Goal: Transaction & Acquisition: Book appointment/travel/reservation

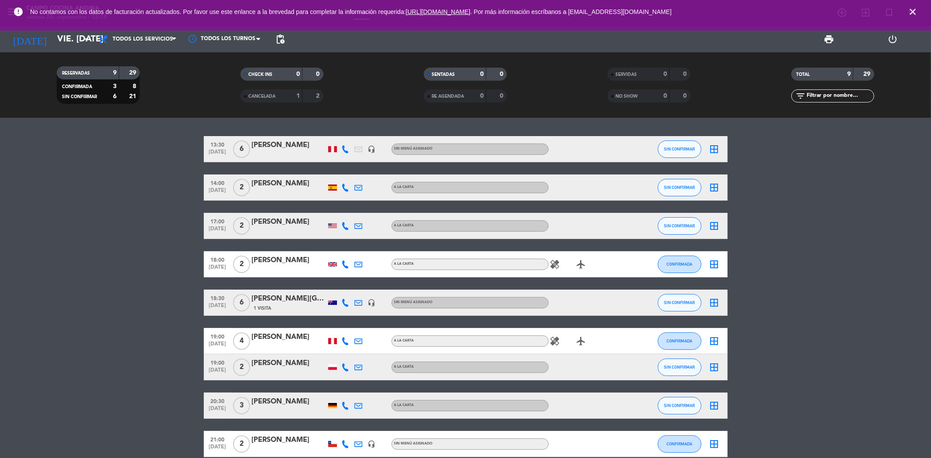
click at [912, 10] on icon "close" at bounding box center [913, 12] width 10 height 10
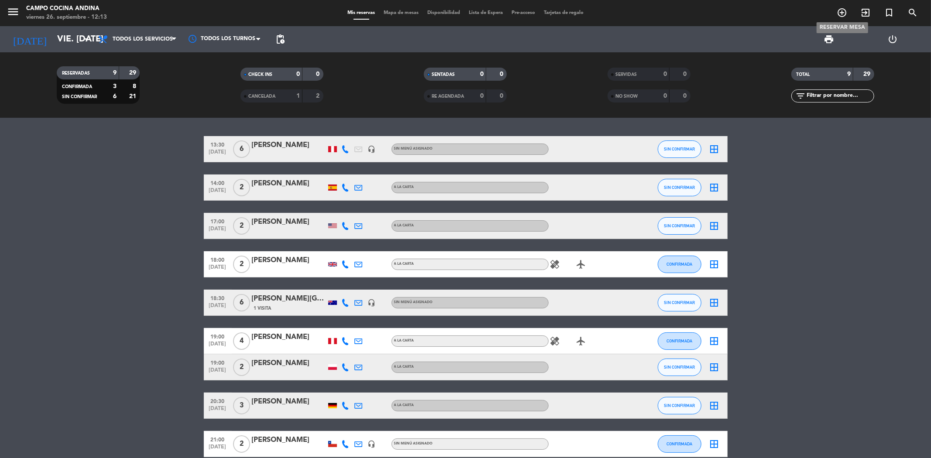
click at [842, 10] on icon "add_circle_outline" at bounding box center [842, 12] width 10 height 10
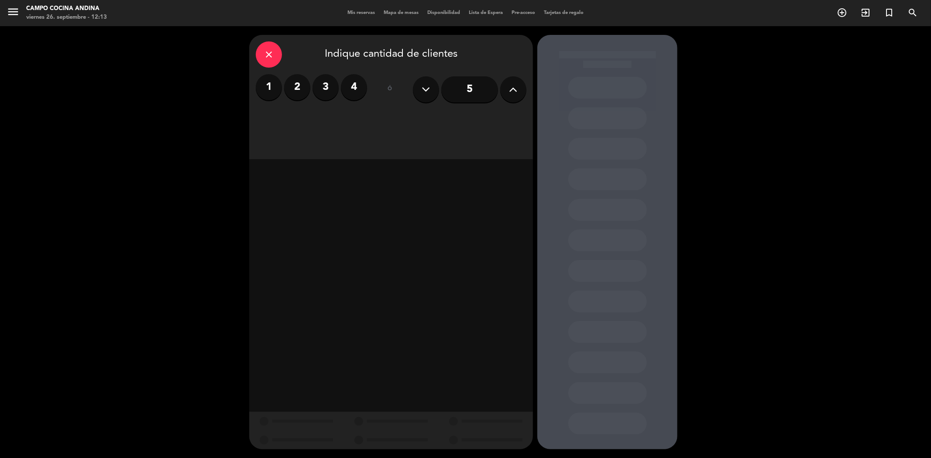
click at [300, 93] on label "2" at bounding box center [297, 87] width 26 height 26
click at [345, 116] on div "Almuerzo" at bounding box center [323, 119] width 134 height 17
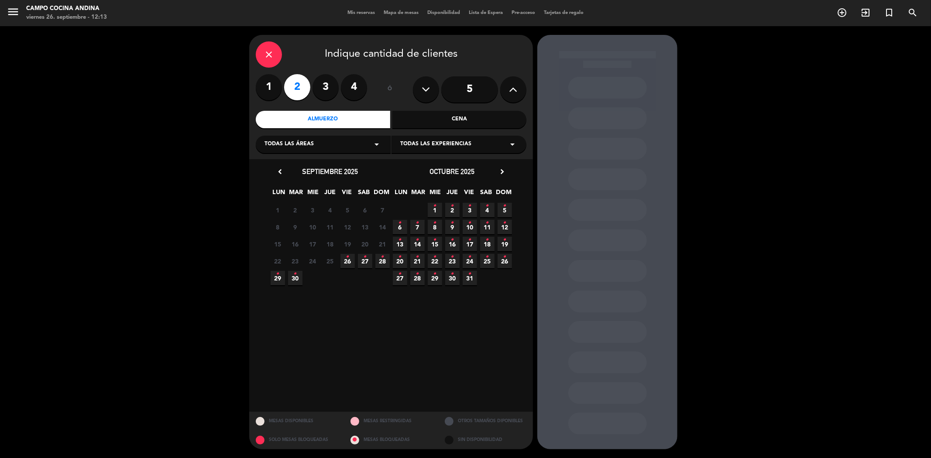
click at [348, 260] on icon "•" at bounding box center [347, 257] width 3 height 14
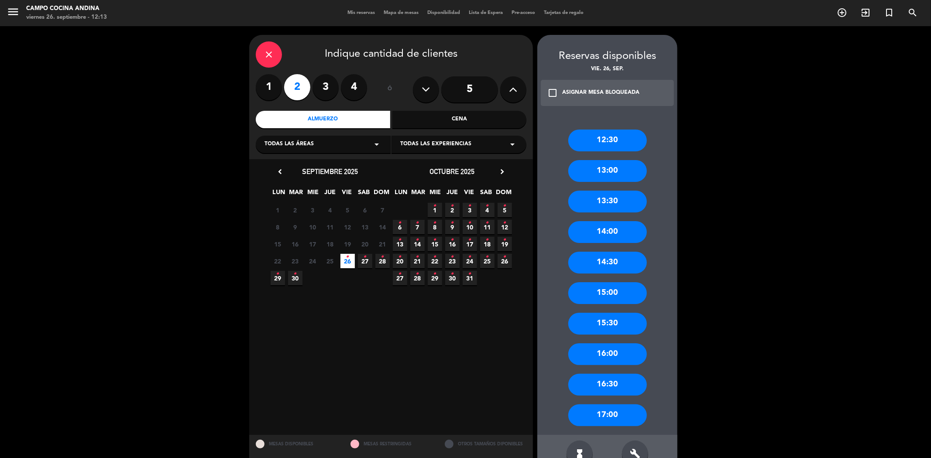
click at [598, 226] on div "14:00" at bounding box center [608, 232] width 79 height 22
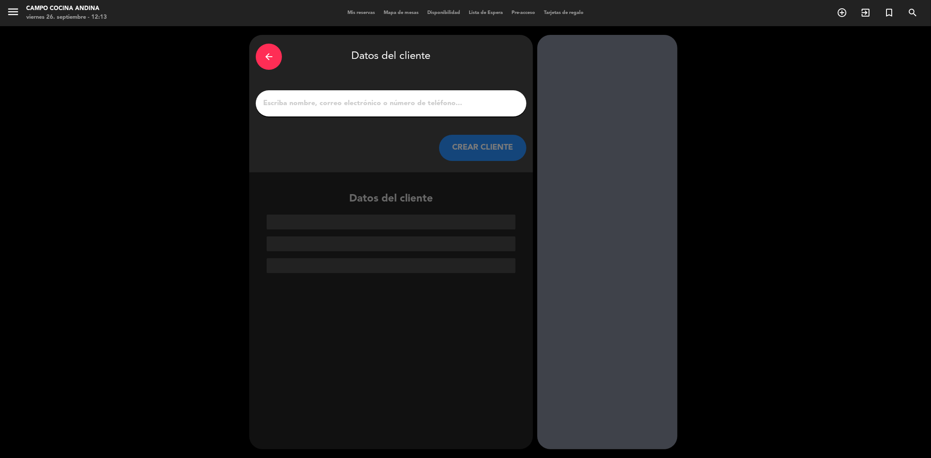
click at [321, 95] on div at bounding box center [391, 103] width 271 height 26
click at [322, 102] on input "1" at bounding box center [391, 103] width 258 height 12
paste input "[PERSON_NAME] [PERSON_NAME]"
type input "[PERSON_NAME] [PERSON_NAME]"
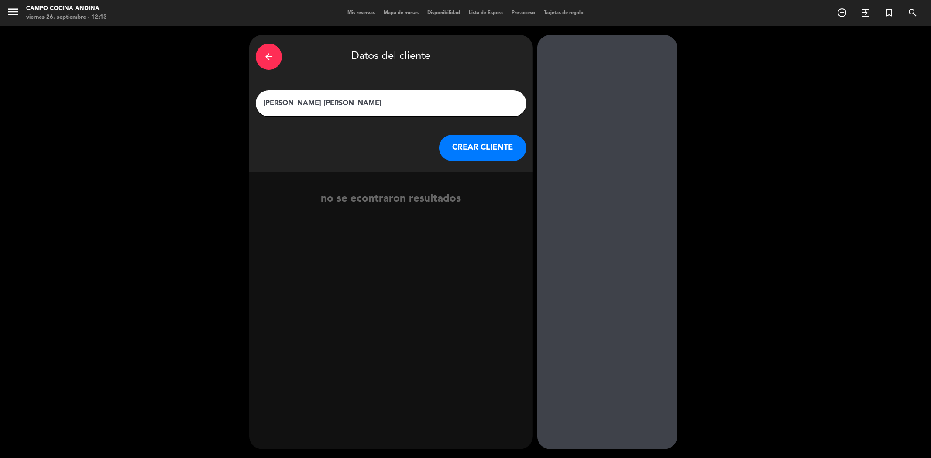
click at [472, 139] on button "CREAR CLIENTE" at bounding box center [482, 148] width 87 height 26
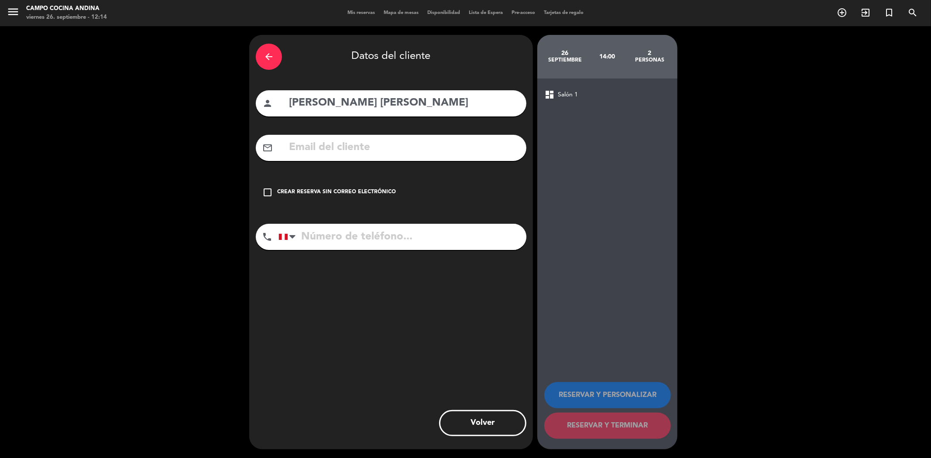
click at [269, 195] on icon "check_box_outline_blank" at bounding box center [267, 192] width 10 height 10
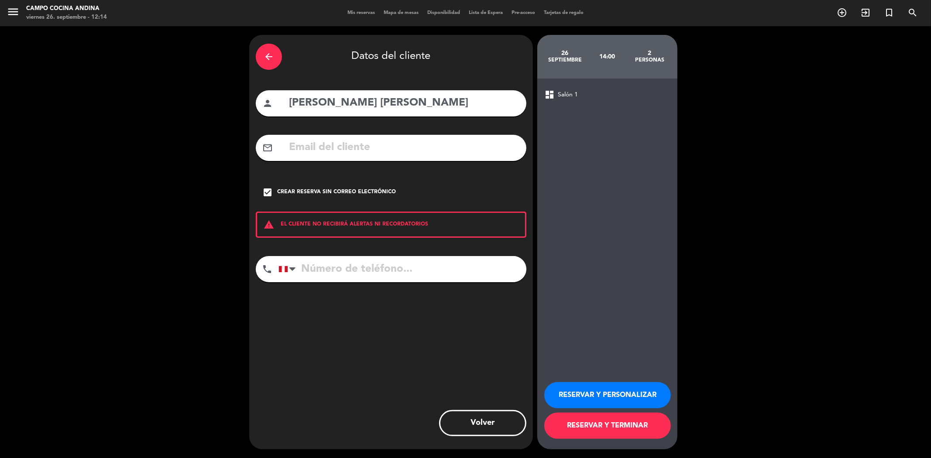
click at [332, 273] on input "tel" at bounding box center [403, 269] width 248 height 26
paste input "[PHONE_NUMBER]"
type input "[PHONE_NUMBER]"
click at [610, 427] on button "RESERVAR Y TERMINAR" at bounding box center [608, 426] width 127 height 26
